Goal: Navigation & Orientation: Find specific page/section

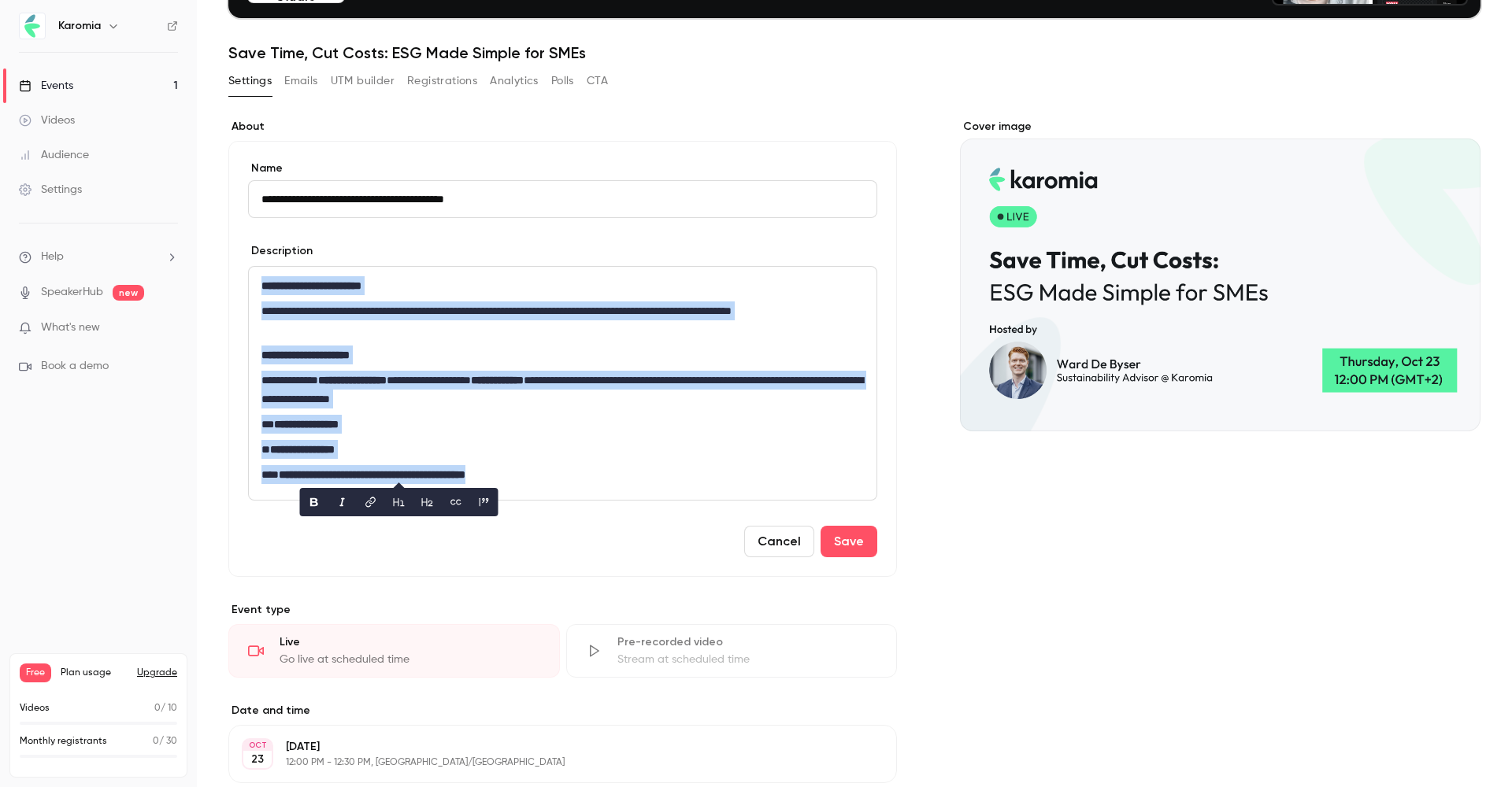
scroll to position [98, 0]
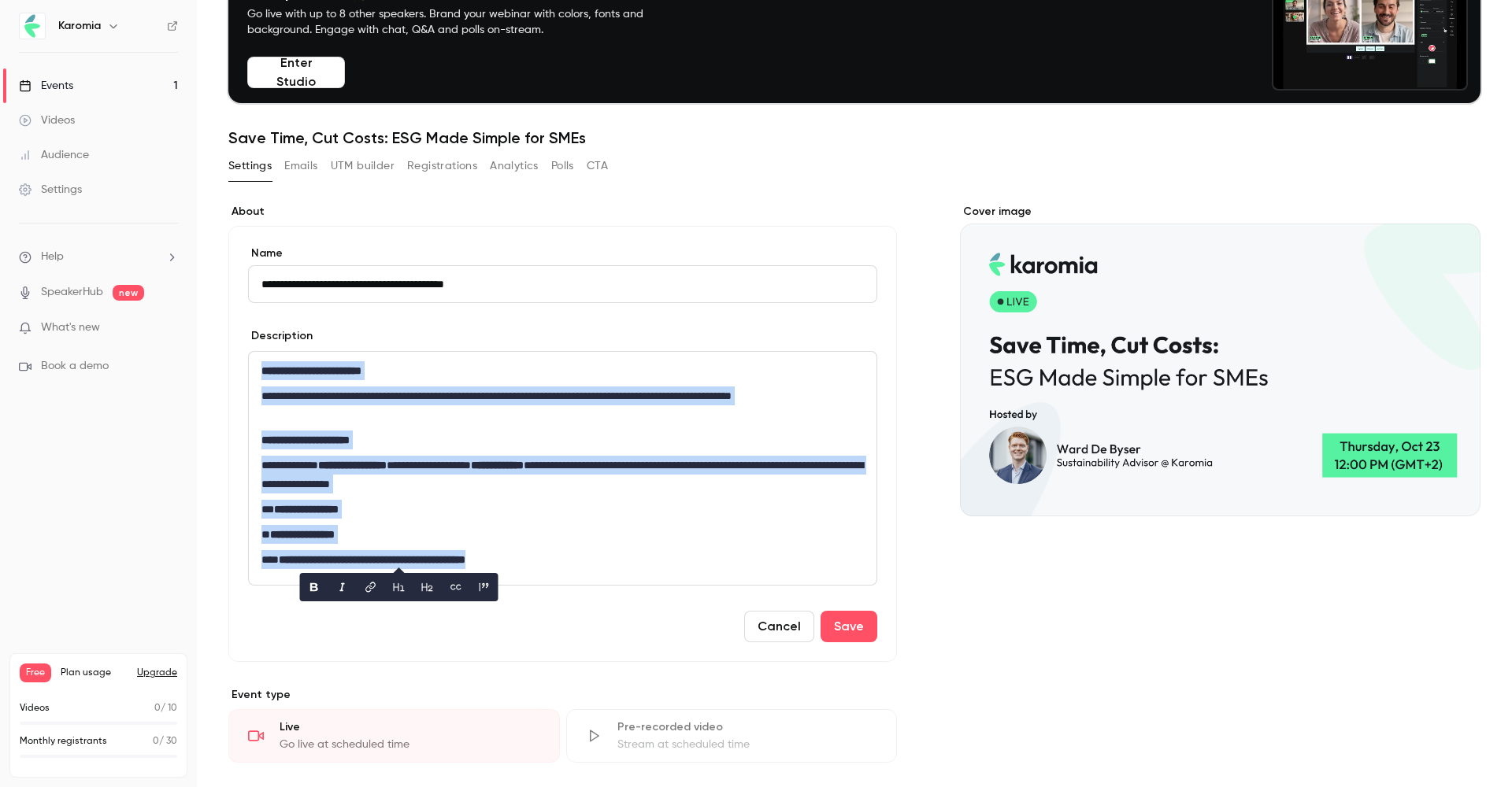
click at [720, 222] on section "**********" at bounding box center [562, 433] width 668 height 459
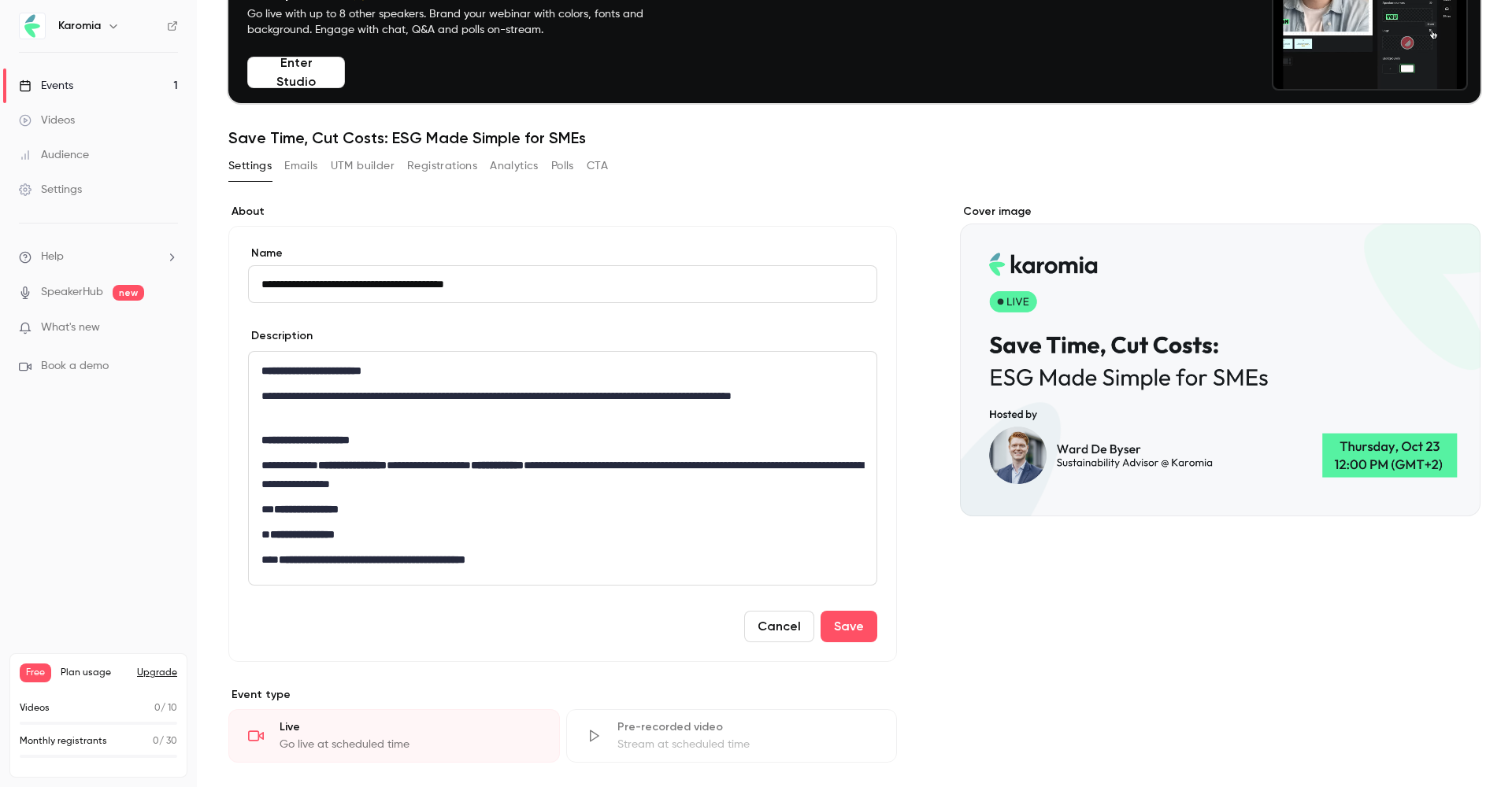
click at [124, 119] on link "Videos" at bounding box center [98, 121] width 197 height 34
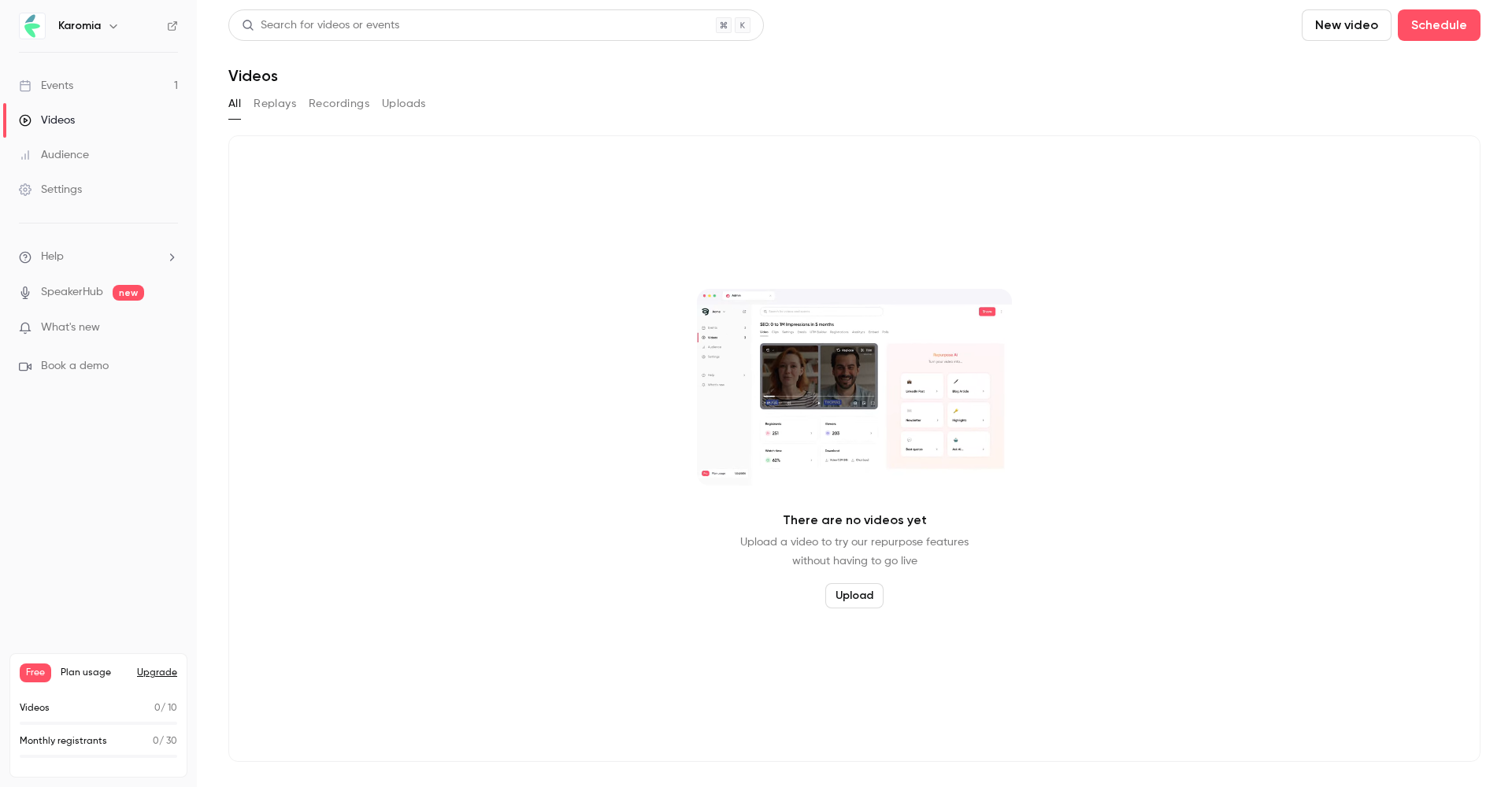
click at [120, 74] on link "Events 1" at bounding box center [98, 86] width 197 height 34
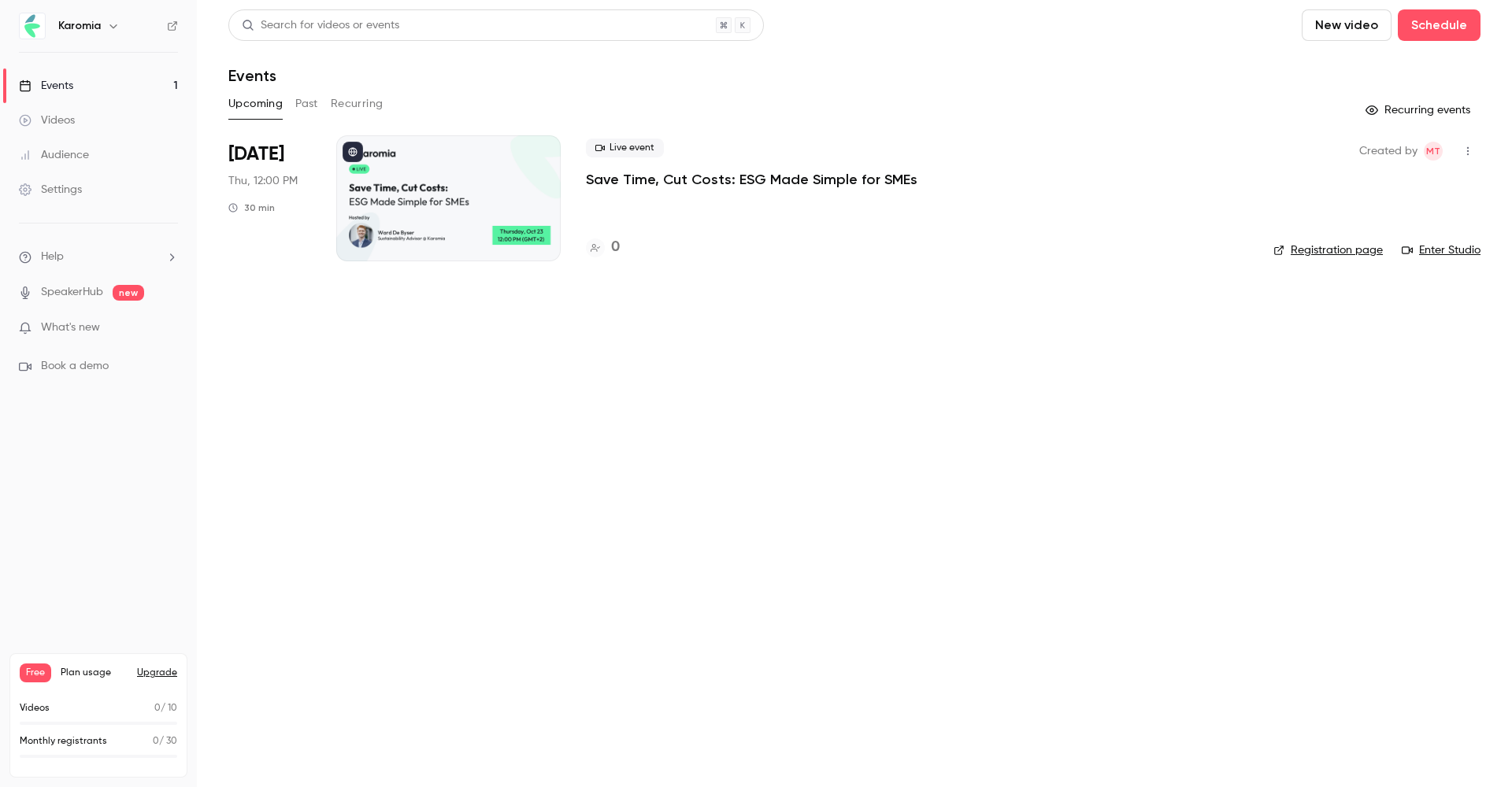
scroll to position [1, 1]
click at [1323, 251] on link "Registration page" at bounding box center [1328, 250] width 110 height 15
